Goal: Task Accomplishment & Management: Manage account settings

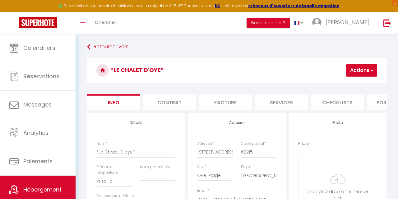
select select "2"
select select "1"
select select "16:00"
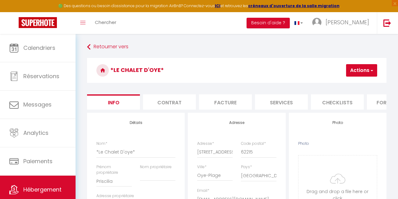
select select "21:30"
select select "11:00"
select select "30"
select select "120"
select select "18:00"
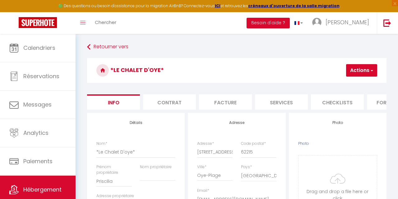
select select
select select "28"
select select "32124"
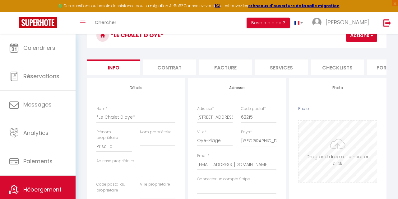
click at [339, 147] on input "Photo" at bounding box center [337, 151] width 78 height 62
type input "C:\fakepath\4.jpg"
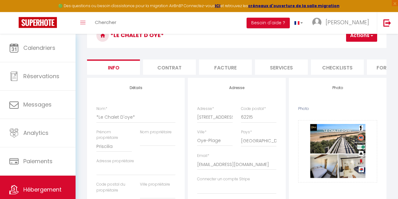
click at [358, 38] on button "Actions" at bounding box center [361, 35] width 31 height 12
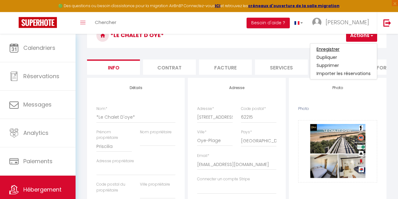
click at [336, 50] on input "Enregistrer" at bounding box center [327, 49] width 23 height 6
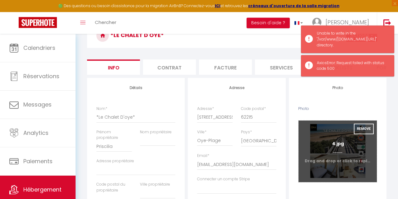
click at [341, 147] on input "Photo" at bounding box center [337, 151] width 78 height 62
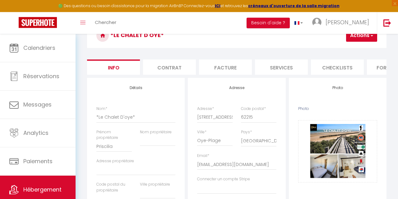
click at [360, 36] on button "Actions" at bounding box center [361, 35] width 31 height 12
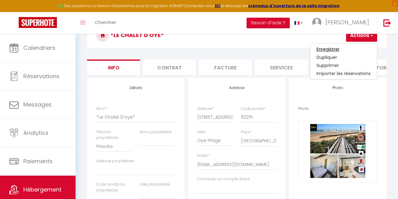
click at [336, 49] on input "Enregistrer" at bounding box center [327, 49] width 23 height 6
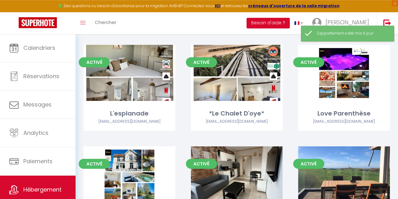
scroll to position [803, 0]
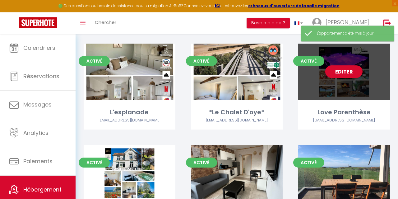
click at [345, 65] on link "Editer" at bounding box center [343, 71] width 37 height 12
select select "3"
select select "2"
select select "1"
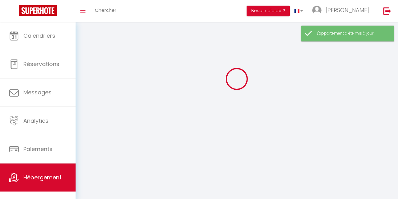
select select
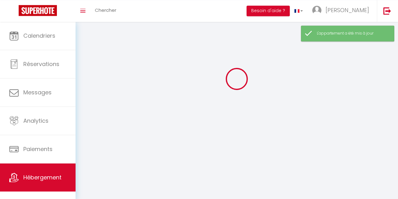
checkbox input "false"
select select
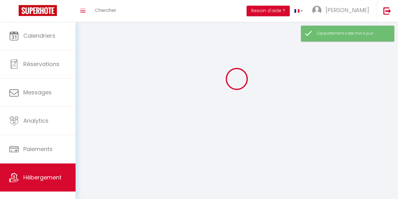
select select
select select "1"
select select
select select "28"
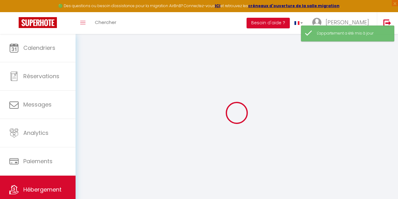
select select
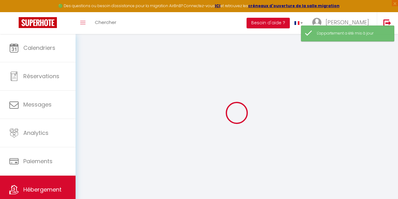
select select
checkbox input "false"
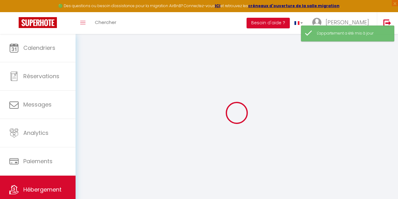
select select
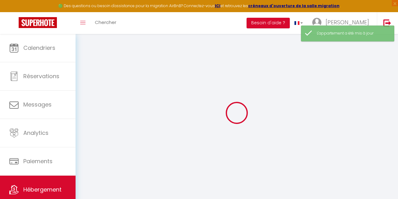
select select
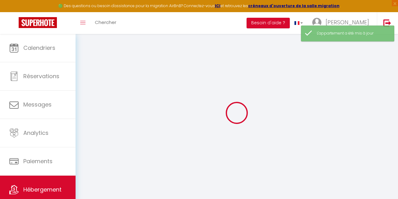
select select
checkbox input "false"
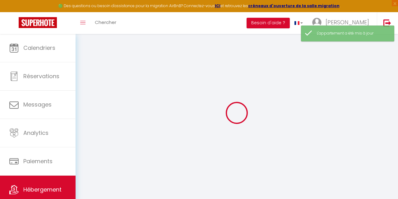
select select
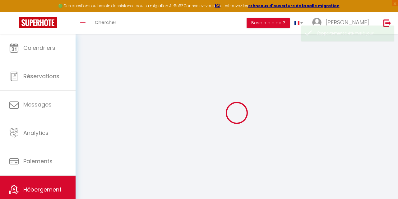
select select
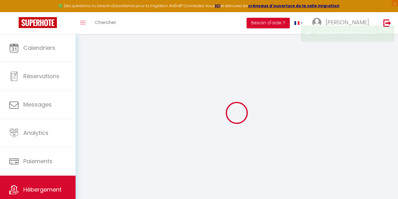
select select
checkbox input "false"
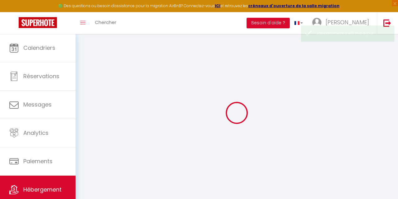
select select
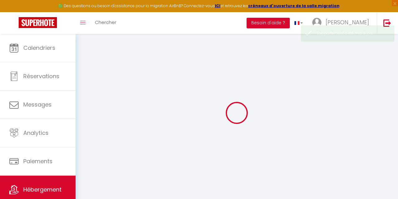
select select
checkbox input "false"
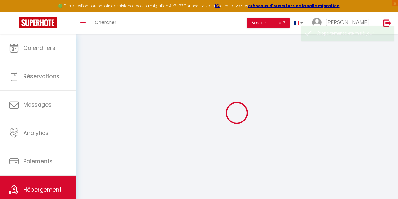
checkbox input "false"
select select
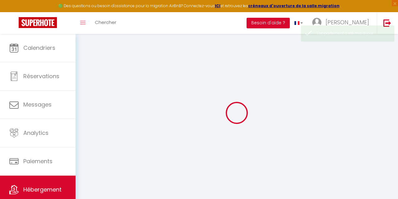
select select
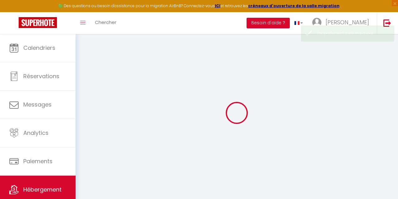
checkbox input "false"
select select
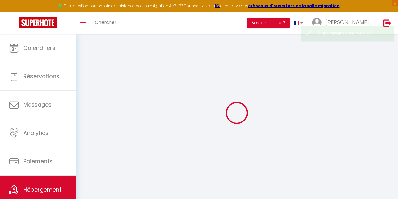
select select
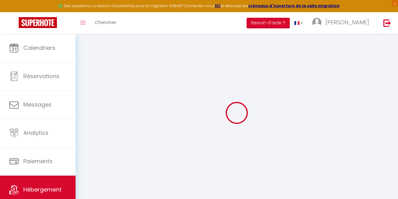
type input "Love Parenthèse"
type input "So"
select select "houses"
select select "2"
type input "130"
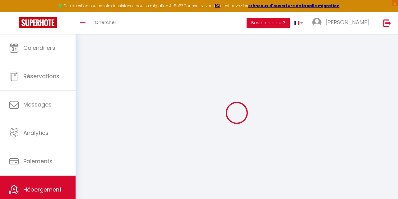
type input "56"
type input "3"
type input "0"
type input "2000"
select select
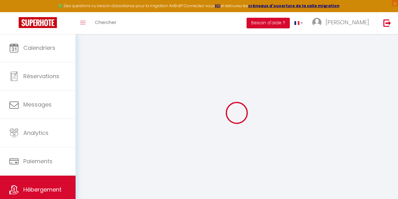
select select
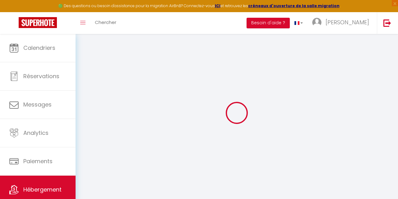
type input "[STREET_ADDRESS]"
type input "62215"
type input "Oye-Plage"
type input "[EMAIL_ADDRESS][DOMAIN_NAME]"
select select "14730"
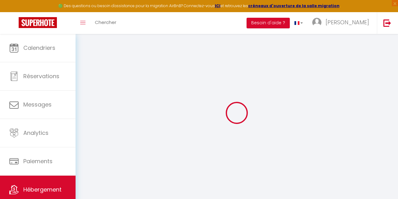
checkbox input "false"
checkbox input "true"
radio input "true"
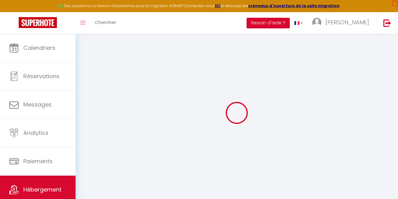
select select "32124"
type input "17"
type input "40"
type input "0"
type input "16"
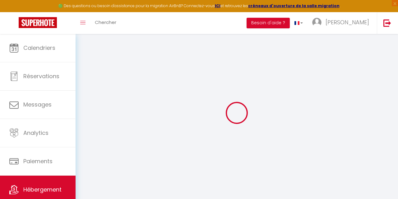
type input "0"
select select
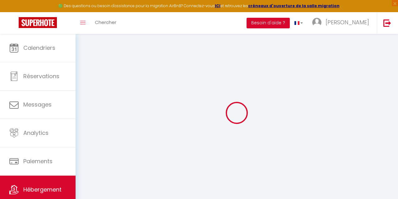
select select
checkbox input "false"
checkbox input "true"
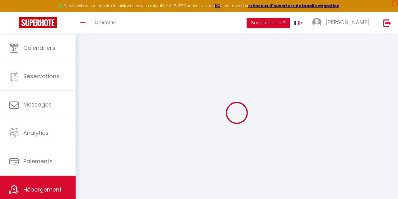
checkbox input "true"
checkbox input "false"
checkbox input "true"
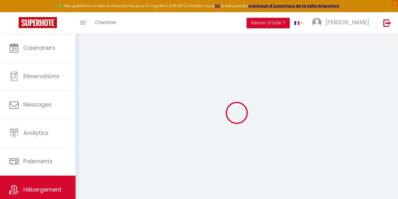
select select "17:00"
select select "21:30"
select select "11:00"
select select "30"
select select "120"
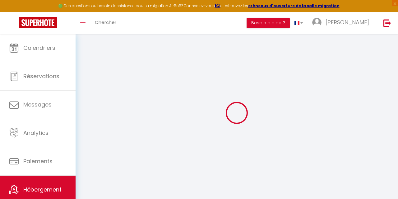
select select "16:00"
checkbox input "false"
checkbox input "true"
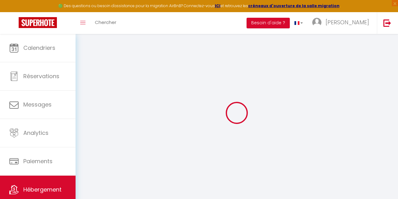
checkbox input "false"
checkbox input "true"
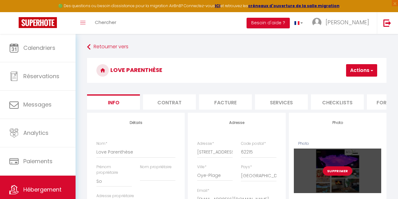
click at [339, 176] on div "Supprimer" at bounding box center [337, 170] width 87 height 44
click at [340, 172] on button "Supprimer" at bounding box center [338, 170] width 30 height 9
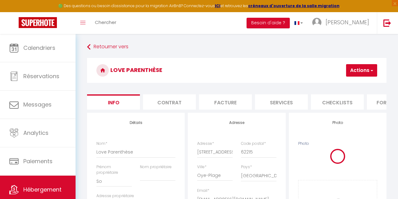
checkbox input "false"
checkbox input "true"
checkbox input "false"
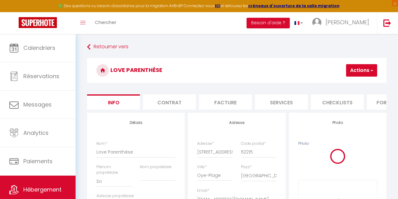
checkbox input "true"
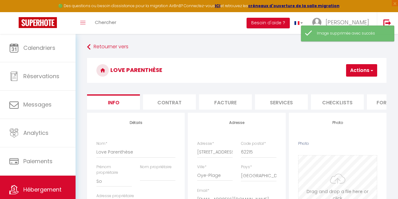
click at [332, 173] on input "Photo" at bounding box center [337, 186] width 78 height 62
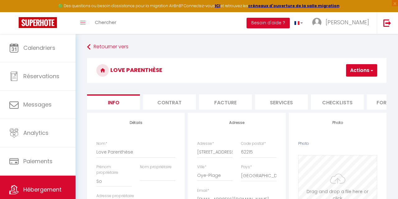
type input "C:\fakepath\17.jpg"
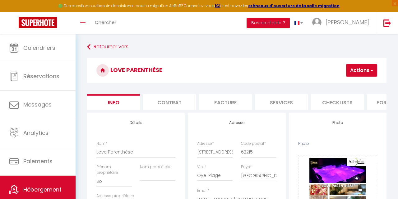
click at [359, 68] on button "Actions" at bounding box center [361, 70] width 31 height 12
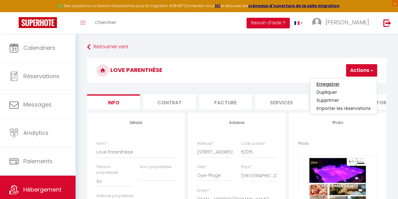
click at [334, 82] on input "Enregistrer" at bounding box center [327, 84] width 23 height 6
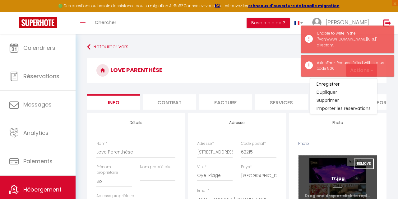
click at [336, 173] on input "Photo" at bounding box center [337, 186] width 78 height 62
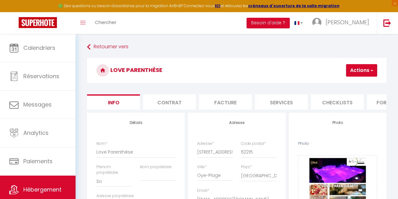
click at [353, 72] on button "Actions" at bounding box center [361, 70] width 31 height 12
checkbox input "false"
checkbox input "true"
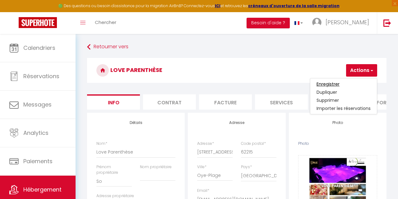
click at [336, 82] on input "Enregistrer" at bounding box center [327, 84] width 23 height 6
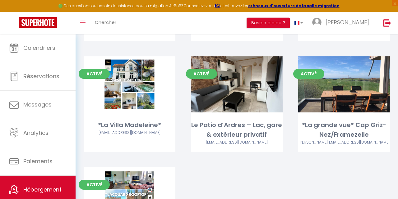
scroll to position [891, 0]
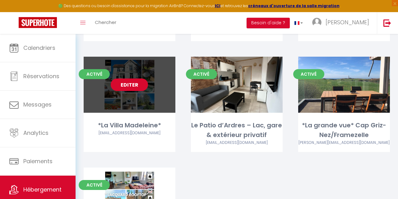
click at [128, 78] on link "Editer" at bounding box center [129, 84] width 37 height 12
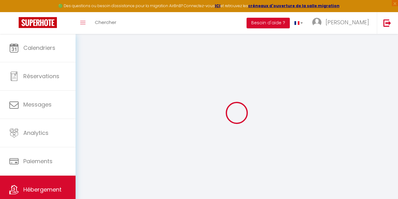
type input "*La Villa Madeleine*"
type input "[PERSON_NAME]"
type input "BRISSE"
select select "10"
select select "4"
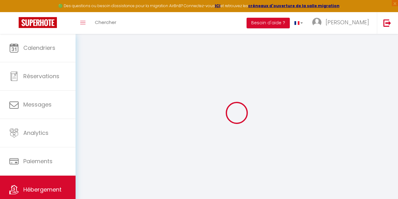
type input "160"
type input "2"
type input "0"
type input "500"
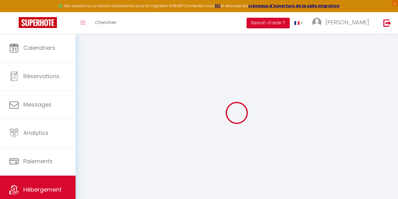
select select
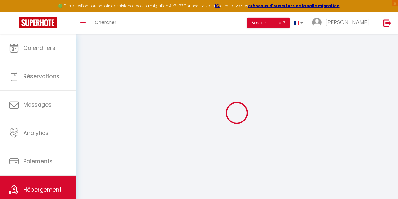
select select
type input "[STREET_ADDRESS]"
type input "62100"
type input "[GEOGRAPHIC_DATA]"
type input "[EMAIL_ADDRESS][DOMAIN_NAME]"
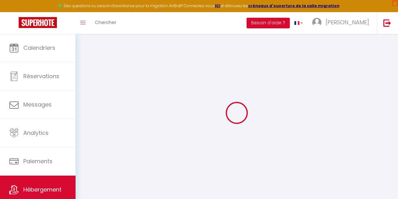
select select "15053"
checkbox input "false"
checkbox input "true"
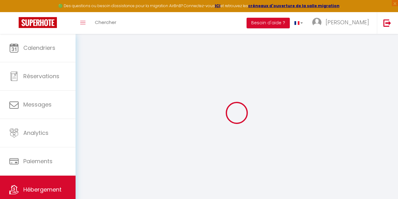
radio input "true"
type input "17"
type input "80"
type input "0"
type input "80"
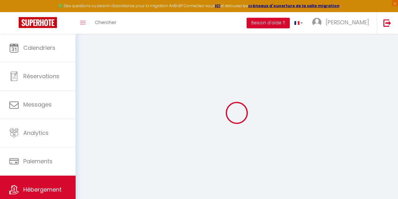
type input "0"
select select
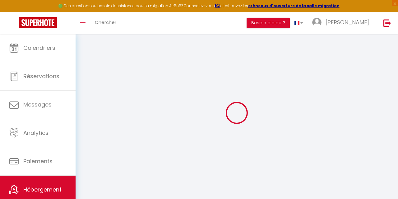
select select
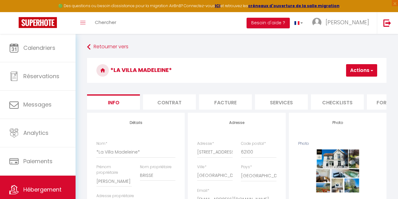
click at [371, 71] on span "button" at bounding box center [371, 70] width 4 height 6
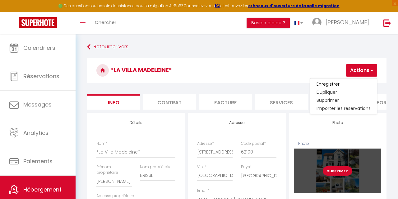
click at [340, 168] on button "Supprimer" at bounding box center [338, 170] width 30 height 9
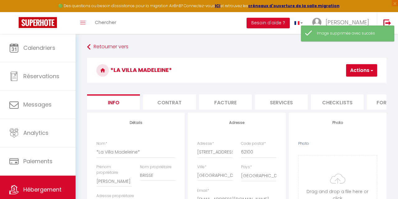
click at [340, 168] on input "Photo" at bounding box center [337, 186] width 78 height 62
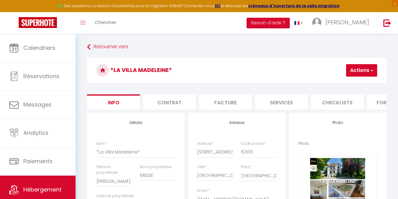
click at [360, 72] on button "Actions" at bounding box center [361, 70] width 31 height 12
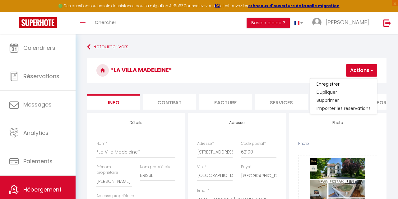
click at [327, 83] on input "Enregistrer" at bounding box center [327, 84] width 23 height 6
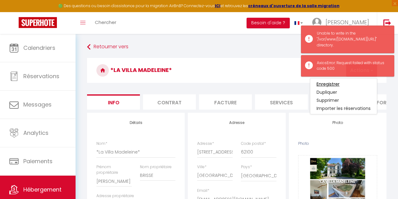
click at [327, 83] on input "Enregistrer" at bounding box center [327, 84] width 23 height 6
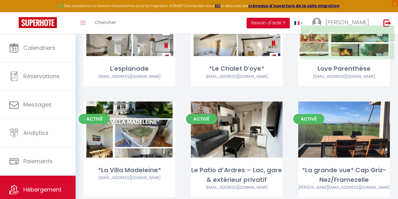
scroll to position [846, 0]
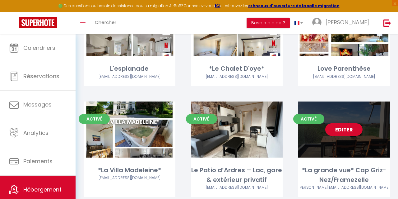
click at [343, 125] on link "Editer" at bounding box center [343, 129] width 37 height 12
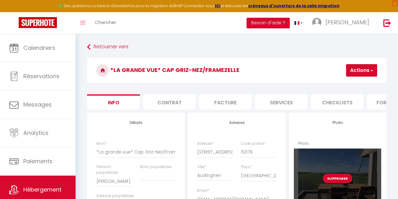
click at [330, 171] on div "Supprimer" at bounding box center [337, 177] width 87 height 59
click at [330, 175] on button "Supprimer" at bounding box center [338, 177] width 30 height 9
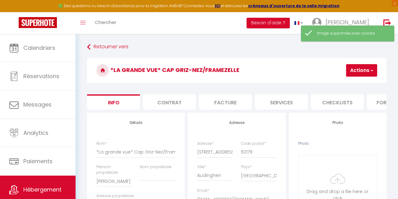
click at [354, 67] on button "Actions" at bounding box center [361, 70] width 31 height 12
click at [332, 176] on input "Photo" at bounding box center [337, 186] width 78 height 62
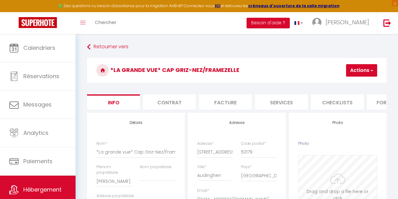
click at [356, 159] on input "Photo" at bounding box center [337, 186] width 78 height 62
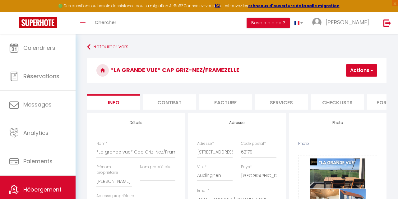
click at [361, 71] on button "Actions" at bounding box center [361, 70] width 31 height 12
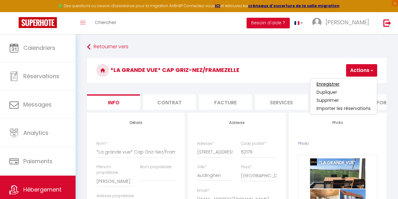
click at [331, 84] on input "Enregistrer" at bounding box center [327, 84] width 23 height 6
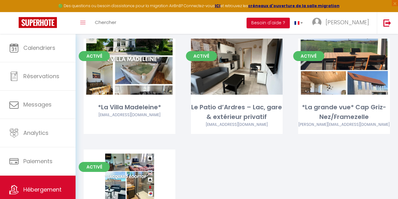
scroll to position [905, 0]
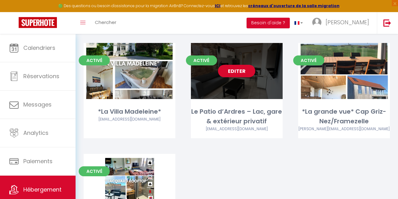
click at [243, 65] on link "Editer" at bounding box center [236, 71] width 37 height 12
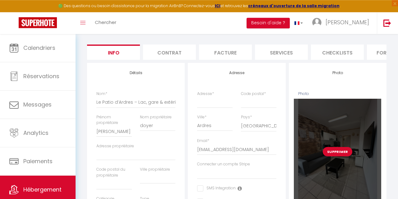
scroll to position [55, 0]
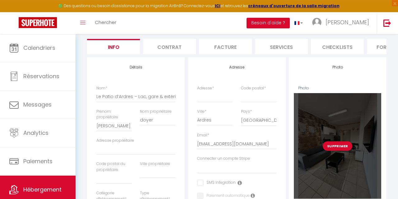
click at [339, 146] on button "Supprimer" at bounding box center [338, 145] width 30 height 9
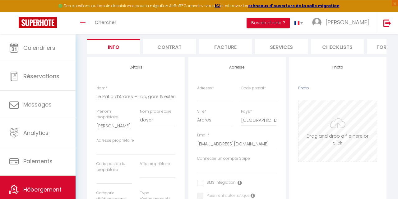
click at [339, 142] on input "Photo" at bounding box center [337, 131] width 78 height 62
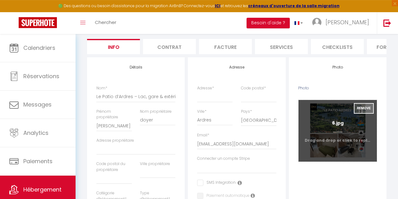
scroll to position [0, 0]
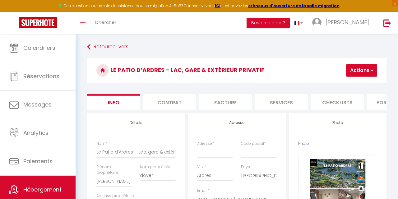
click at [355, 69] on button "Actions" at bounding box center [361, 70] width 31 height 12
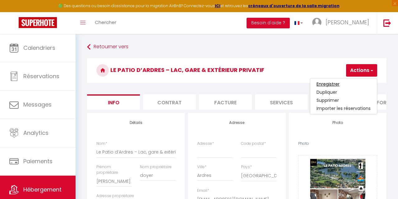
click at [331, 85] on input "Enregistrer" at bounding box center [327, 84] width 23 height 6
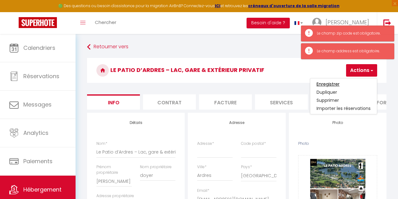
click at [331, 85] on input "Enregistrer" at bounding box center [327, 84] width 23 height 6
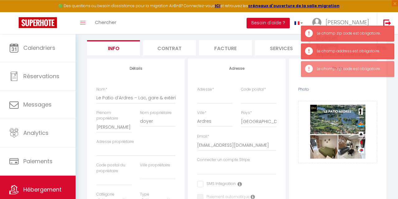
scroll to position [45, 0]
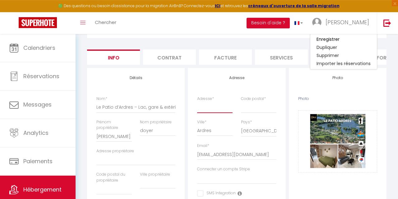
click at [212, 109] on input "Adresse *" at bounding box center [214, 106] width 35 height 11
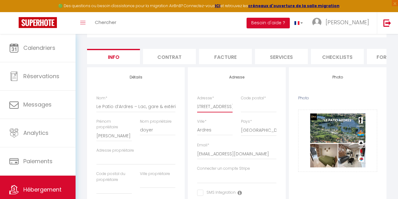
scroll to position [0, 7]
click at [247, 106] on input "Code postal *" at bounding box center [258, 106] width 35 height 11
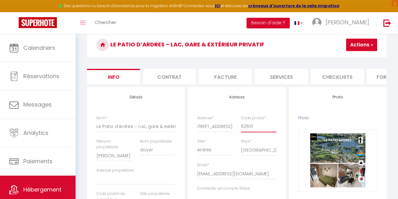
scroll to position [24, 0]
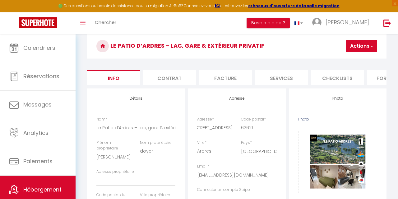
click at [363, 48] on button "Actions" at bounding box center [361, 46] width 31 height 12
click at [330, 59] on input "Enregistrer" at bounding box center [327, 60] width 23 height 6
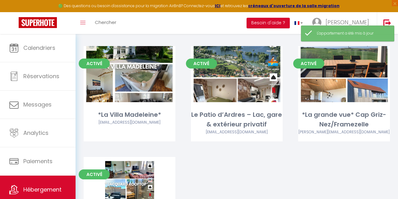
scroll to position [968, 0]
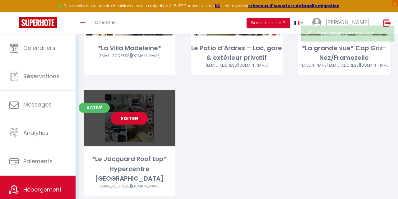
click at [125, 112] on link "Editer" at bounding box center [129, 118] width 37 height 12
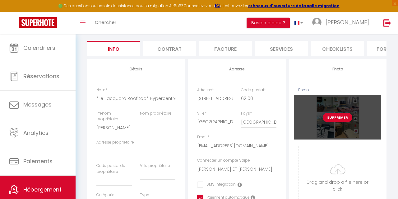
scroll to position [60, 0]
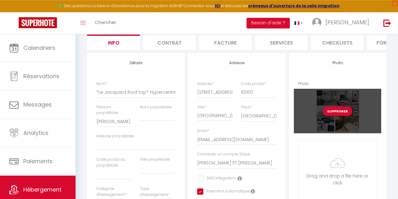
click at [342, 111] on button "Supprimer" at bounding box center [338, 110] width 30 height 9
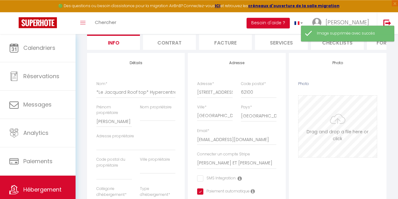
click at [331, 127] on input "Photo" at bounding box center [337, 126] width 78 height 62
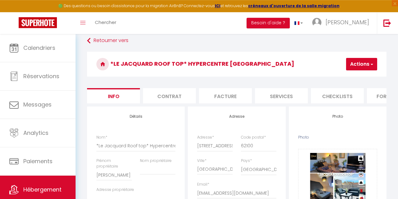
scroll to position [5, 0]
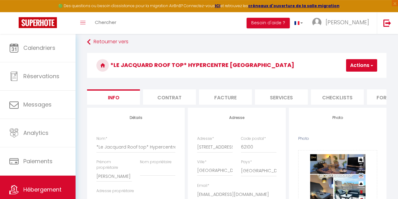
click at [356, 65] on button "Actions" at bounding box center [361, 65] width 31 height 12
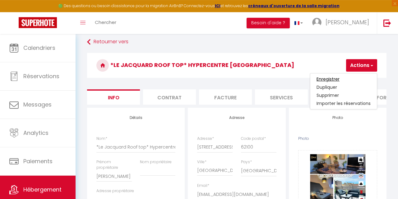
click at [330, 81] on input "Enregistrer" at bounding box center [327, 79] width 23 height 6
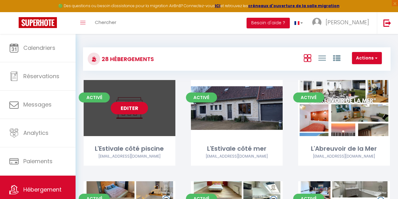
click at [137, 107] on link "Editer" at bounding box center [129, 108] width 37 height 12
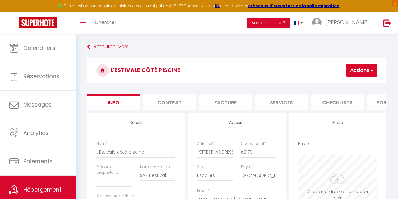
click at [334, 184] on input "Photo" at bounding box center [337, 186] width 78 height 62
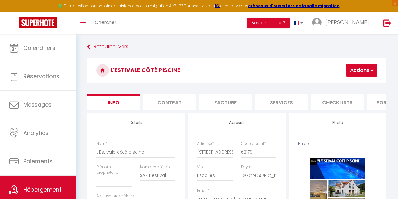
click at [360, 75] on button "Actions" at bounding box center [361, 70] width 31 height 12
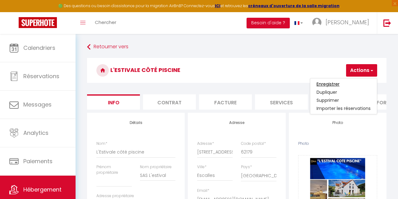
click at [335, 83] on input "Enregistrer" at bounding box center [327, 84] width 23 height 6
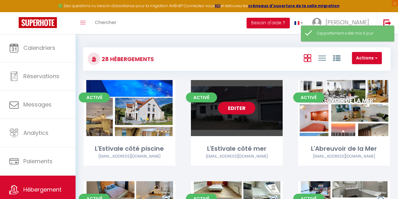
click at [244, 109] on link "Editer" at bounding box center [236, 108] width 37 height 12
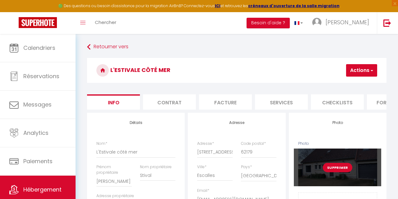
click at [339, 165] on button "Supprimer" at bounding box center [338, 167] width 30 height 9
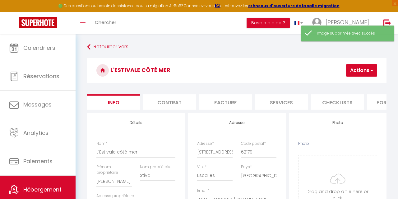
click at [339, 165] on input "Photo" at bounding box center [337, 186] width 78 height 62
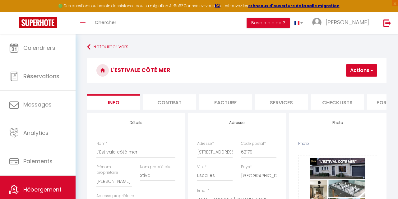
click at [360, 70] on button "Actions" at bounding box center [361, 70] width 31 height 12
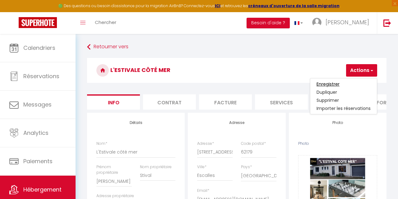
click at [330, 83] on input "Enregistrer" at bounding box center [327, 84] width 23 height 6
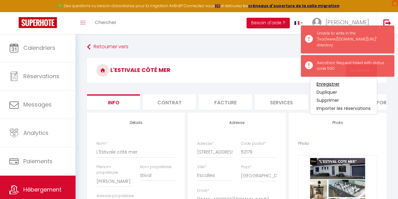
click at [330, 83] on input "Enregistrer" at bounding box center [327, 84] width 23 height 6
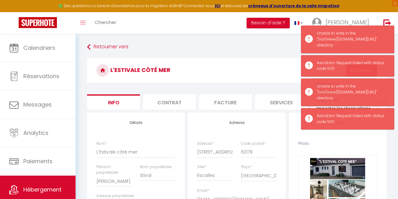
click at [330, 83] on div "Unable to write in the "/var/www/[DOMAIN_NAME][URL]" directory." at bounding box center [352, 92] width 71 height 18
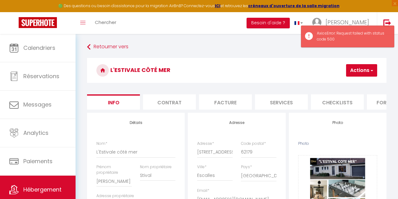
click at [353, 75] on button "Actions" at bounding box center [361, 70] width 31 height 12
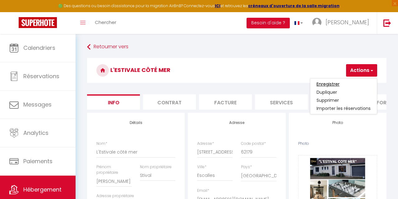
click at [337, 84] on input "Enregistrer" at bounding box center [327, 84] width 23 height 6
